Goal: Navigation & Orientation: Find specific page/section

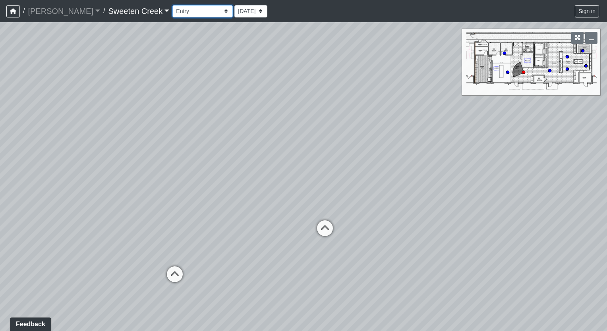
click at [189, 10] on select "Bistro Fitness - Hobby Booth Seating Counter Dining Dining 2 Elevators Elevator…" at bounding box center [202, 11] width 60 height 12
click at [172, 5] on select "Bistro Fitness - Hobby Booth Seating Counter Dining Dining 2 Elevators Elevator…" at bounding box center [202, 11] width 60 height 12
select select "rdZPfASDkC26Z2VoipaCjM"
